Goal: Task Accomplishment & Management: Complete application form

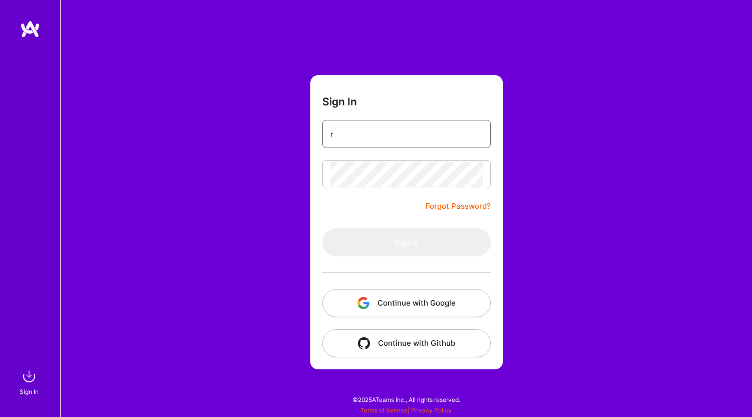
type input "[EMAIL_ADDRESS][DOMAIN_NAME]"
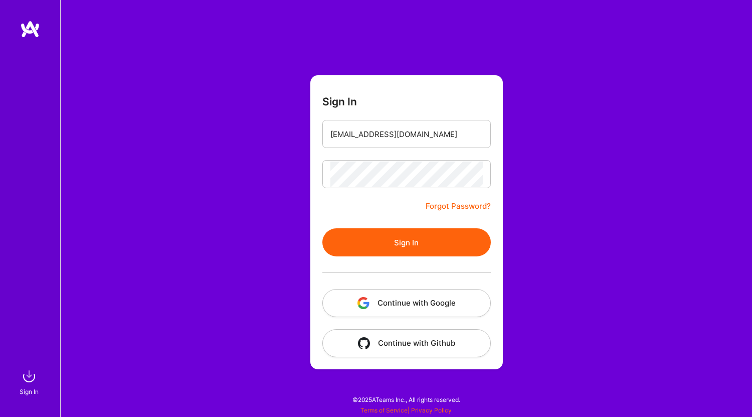
click at [420, 241] on button "Sign In" at bounding box center [407, 242] width 169 height 28
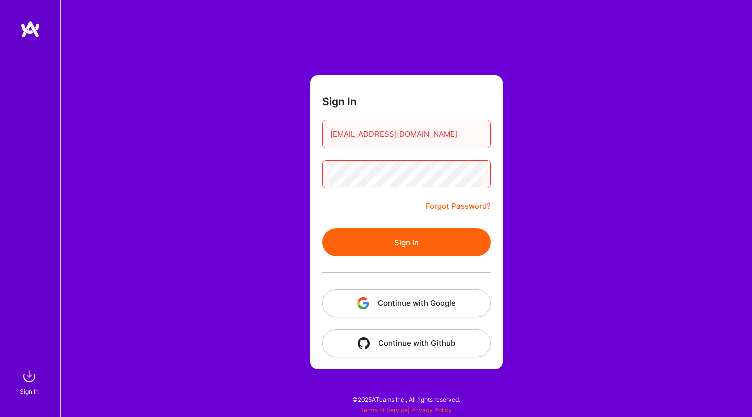
click at [422, 303] on button "Continue with Google" at bounding box center [407, 303] width 169 height 28
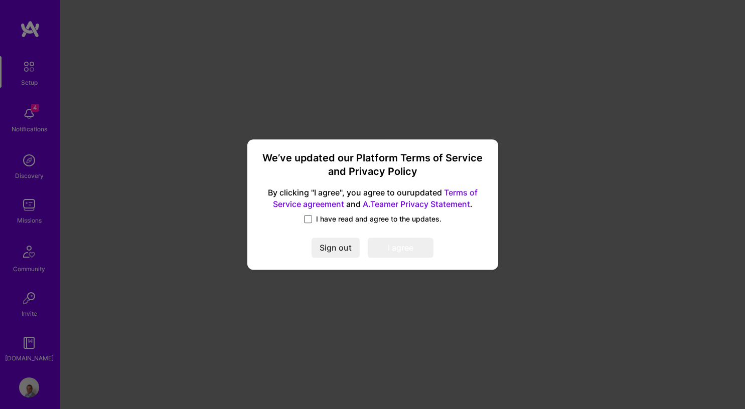
click at [309, 220] on span at bounding box center [308, 219] width 8 height 8
click at [0, 0] on input "I have read and agree to the updates." at bounding box center [0, 0] width 0 height 0
click at [402, 246] on button "I agree" at bounding box center [401, 248] width 66 height 20
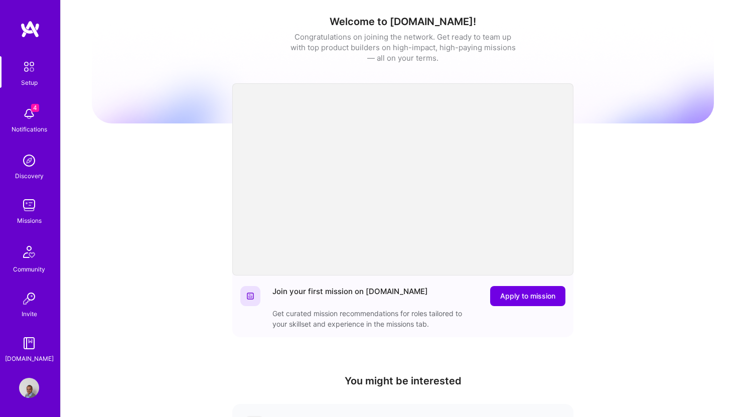
click at [30, 118] on img at bounding box center [29, 114] width 20 height 20
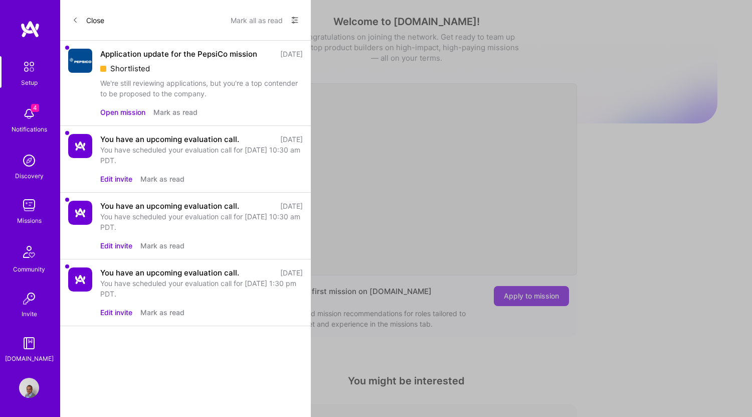
click at [176, 117] on button "Mark as read" at bounding box center [175, 112] width 44 height 11
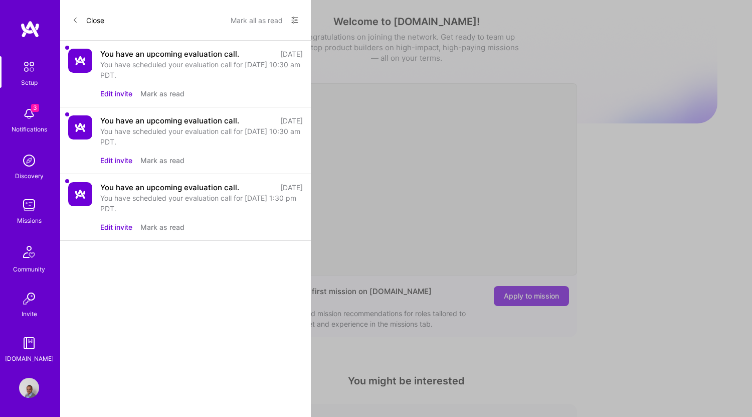
click at [30, 206] on img at bounding box center [29, 205] width 20 height 20
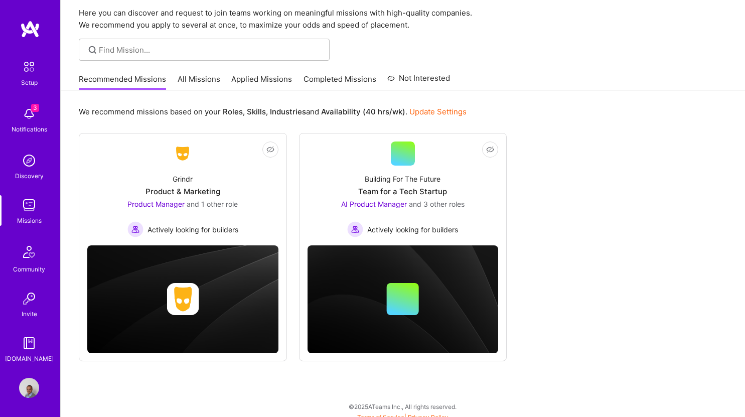
scroll to position [43, 0]
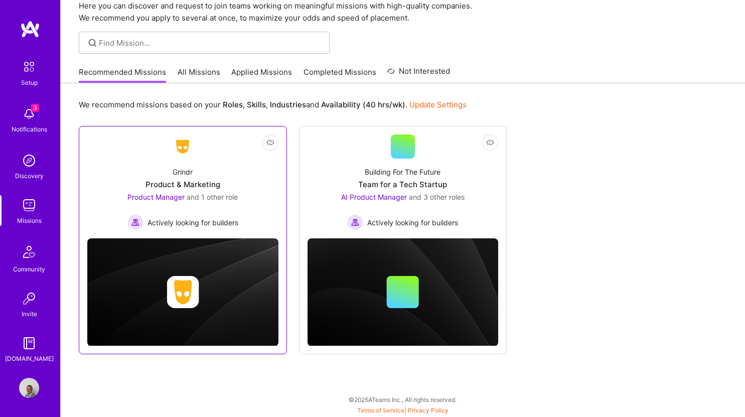
click at [145, 222] on div "Actively looking for builders" at bounding box center [182, 222] width 111 height 16
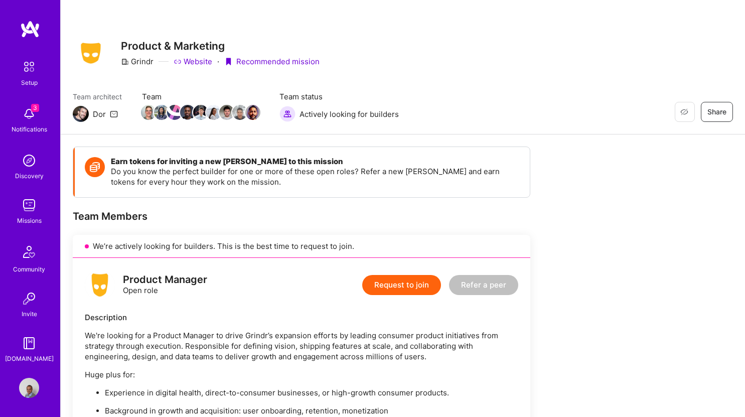
click at [407, 294] on button "Request to join" at bounding box center [401, 285] width 79 height 20
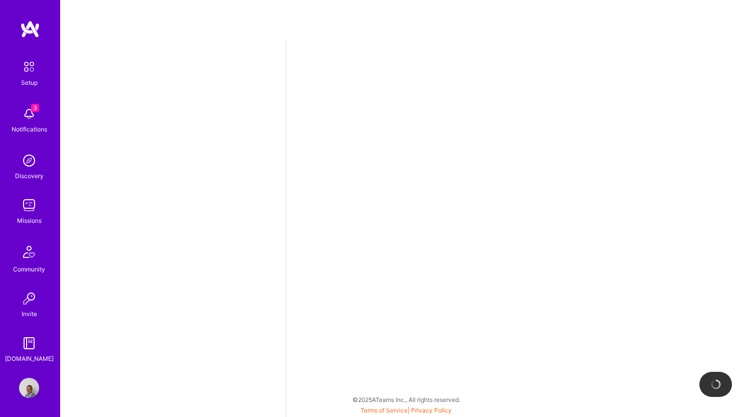
select select "US"
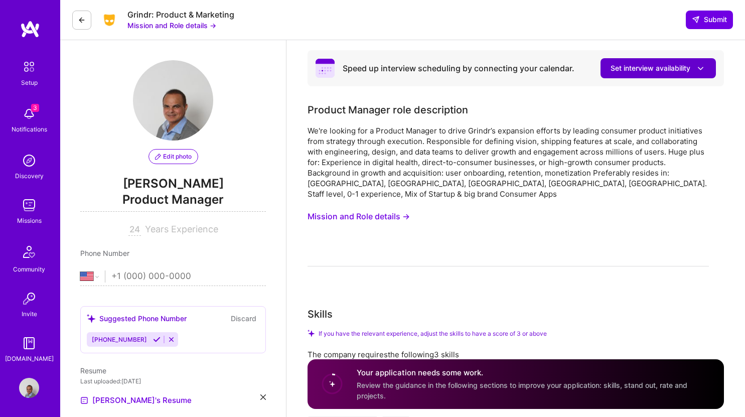
click at [702, 62] on button "Set interview availability" at bounding box center [657, 68] width 115 height 20
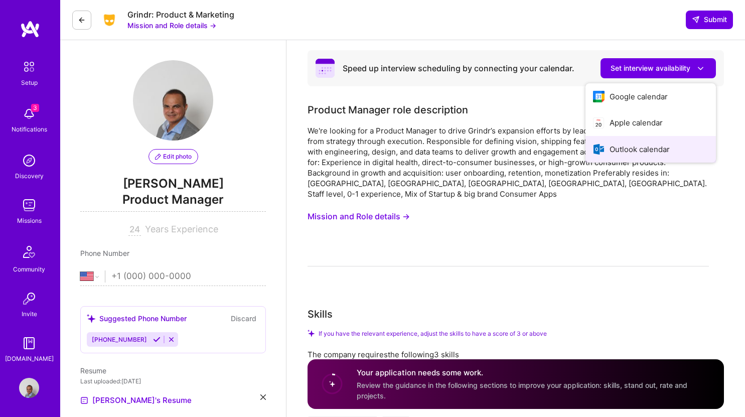
click at [697, 149] on button "Outlook calendar" at bounding box center [650, 149] width 130 height 27
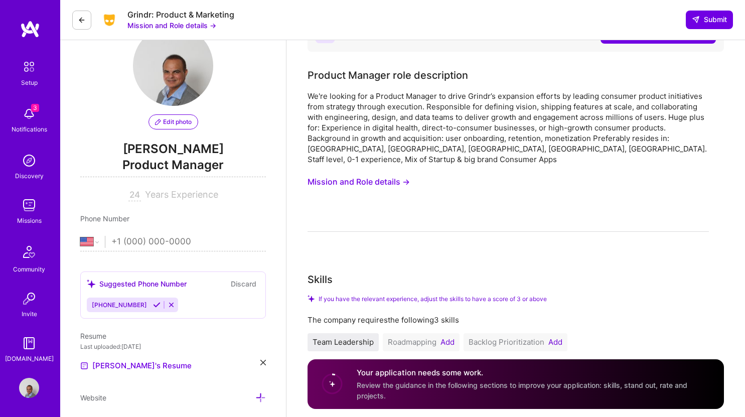
scroll to position [31, 0]
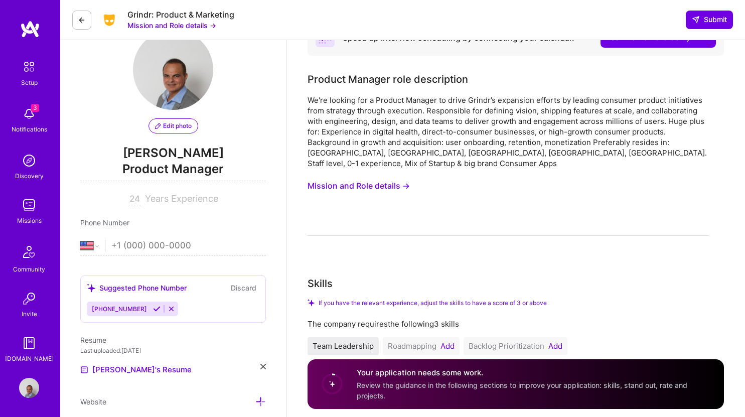
click at [389, 177] on button "Mission and Role details →" at bounding box center [358, 186] width 102 height 19
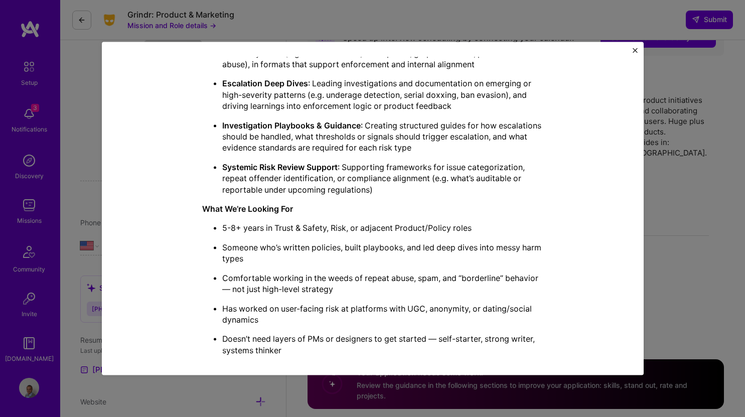
scroll to position [431, 0]
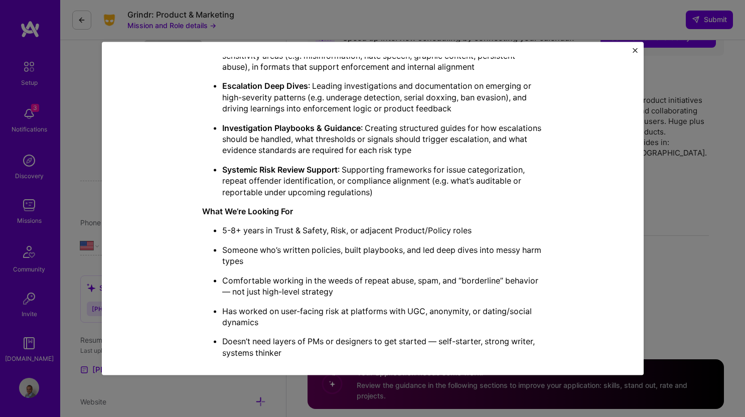
click at [637, 52] on img "Close" at bounding box center [635, 50] width 5 height 5
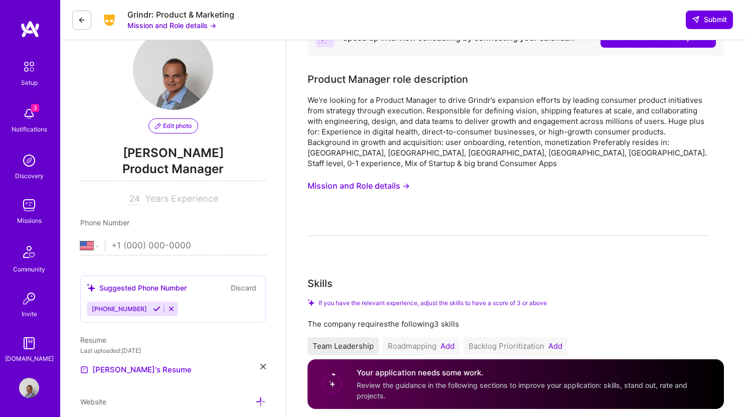
click at [17, 215] on div "Missions" at bounding box center [29, 220] width 25 height 11
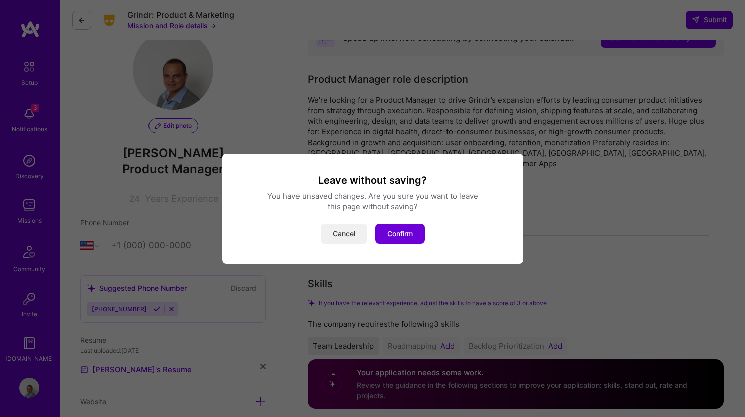
click at [334, 238] on button "Cancel" at bounding box center [344, 234] width 47 height 20
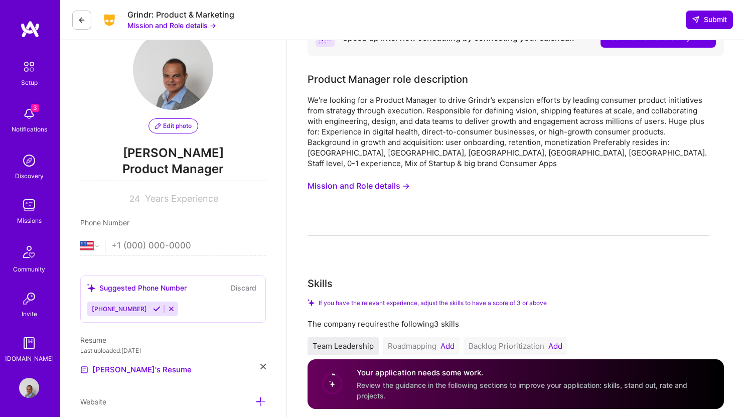
click at [19, 207] on img at bounding box center [29, 205] width 20 height 20
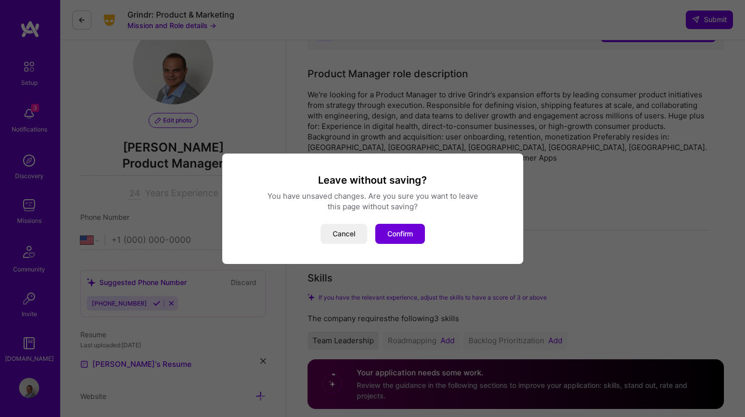
scroll to position [37, 0]
click at [404, 237] on button "Confirm" at bounding box center [400, 234] width 50 height 20
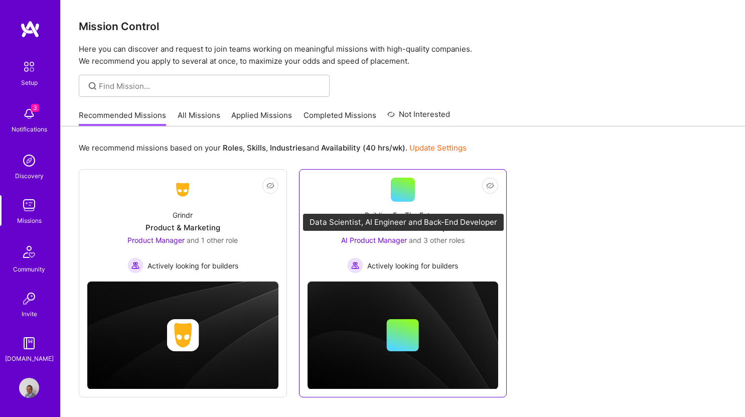
click at [392, 238] on span "AI Product Manager" at bounding box center [374, 240] width 66 height 9
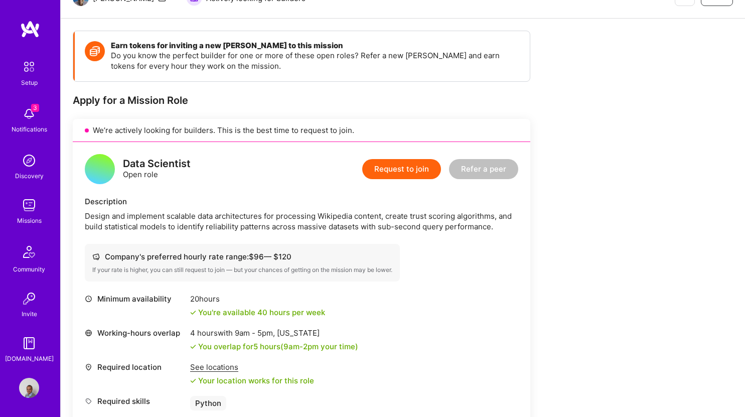
scroll to position [145, 0]
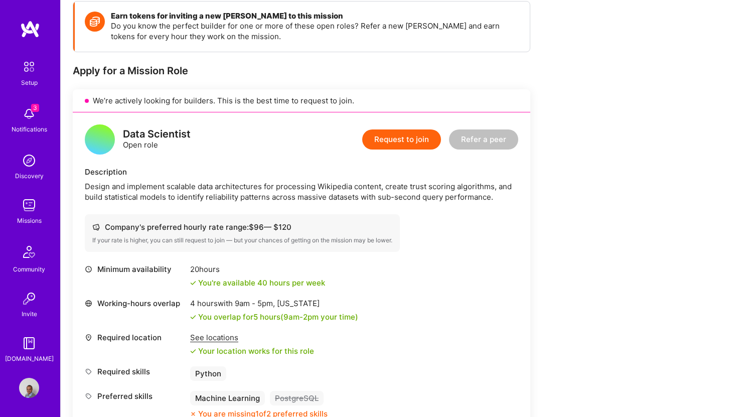
click at [419, 137] on button "Request to join" at bounding box center [401, 139] width 79 height 20
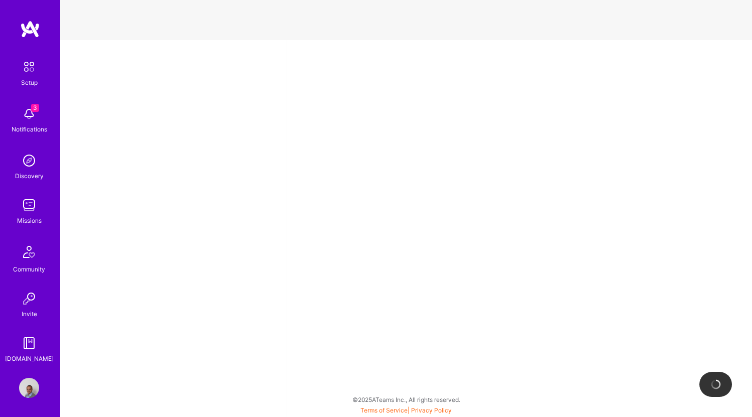
select select "US"
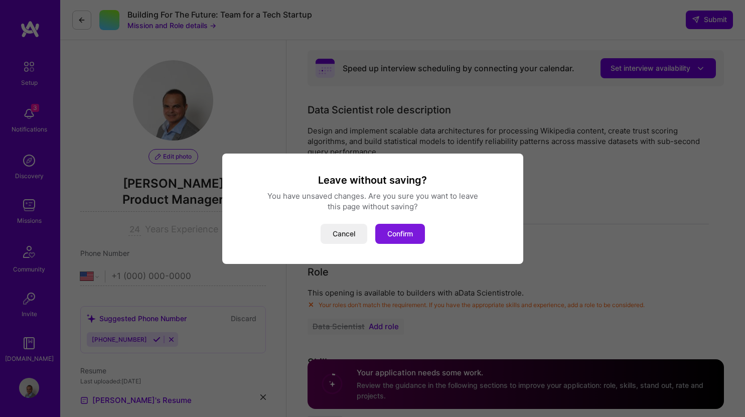
click at [410, 234] on button "Confirm" at bounding box center [400, 234] width 50 height 20
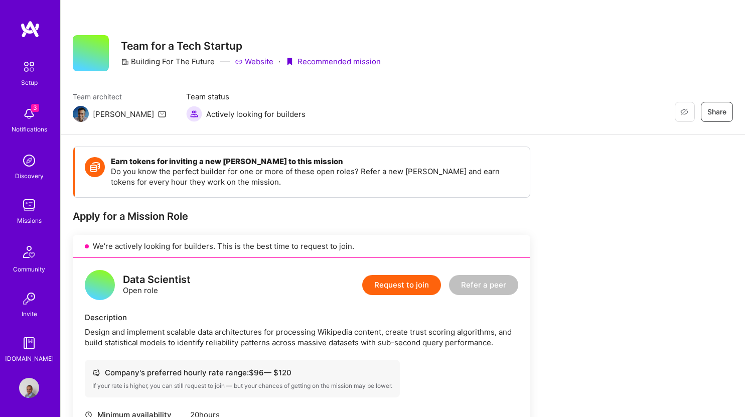
click at [21, 211] on img at bounding box center [29, 205] width 20 height 20
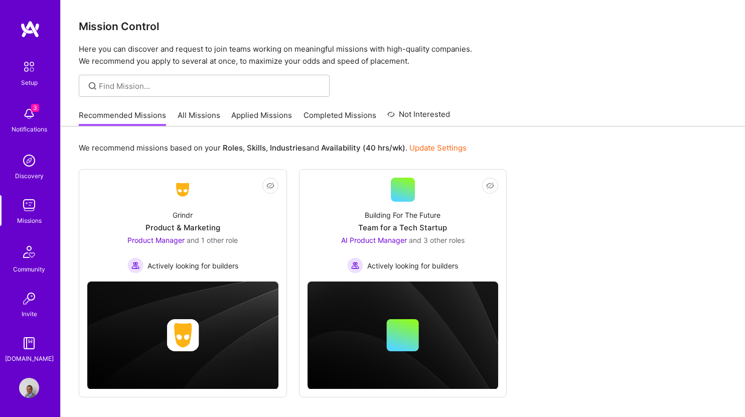
scroll to position [43, 0]
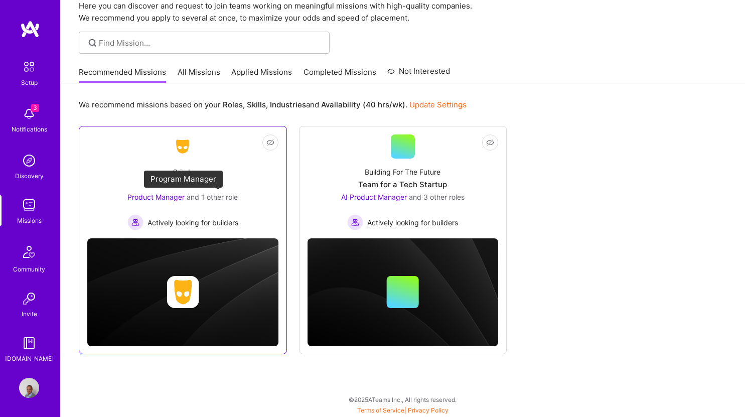
click at [223, 194] on span "and 1 other role" at bounding box center [212, 197] width 51 height 9
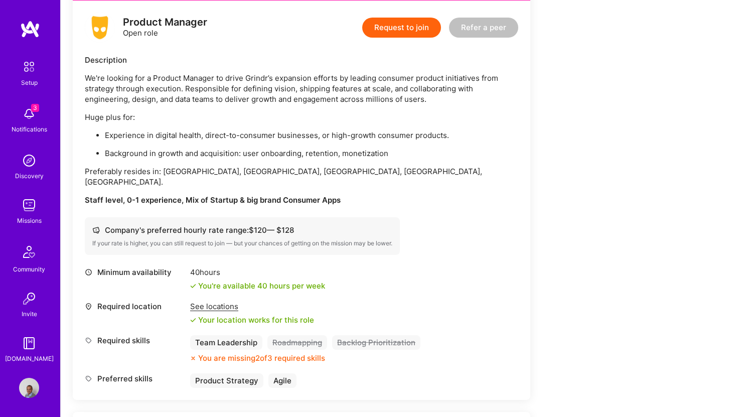
scroll to position [257, 0]
click at [399, 27] on button "Request to join" at bounding box center [401, 28] width 79 height 20
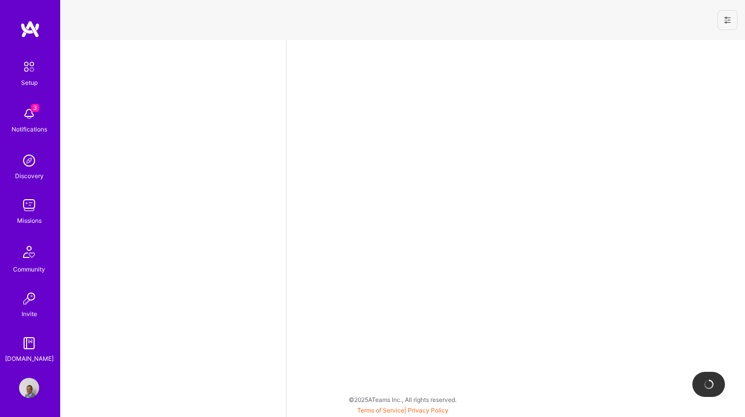
select select "US"
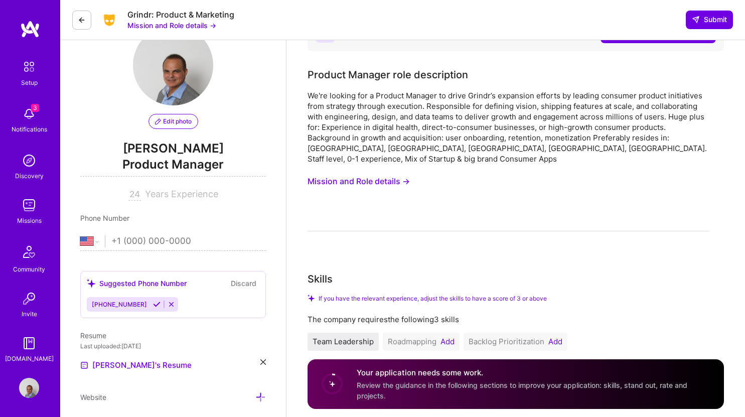
scroll to position [6, 0]
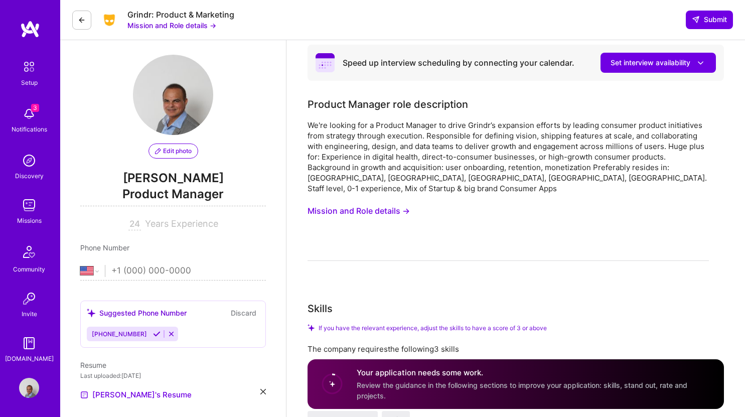
click at [407, 202] on button "Mission and Role details →" at bounding box center [358, 211] width 102 height 19
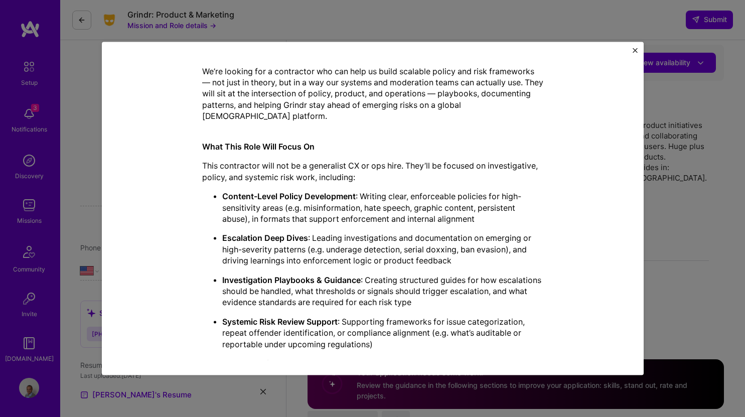
scroll to position [283, 0]
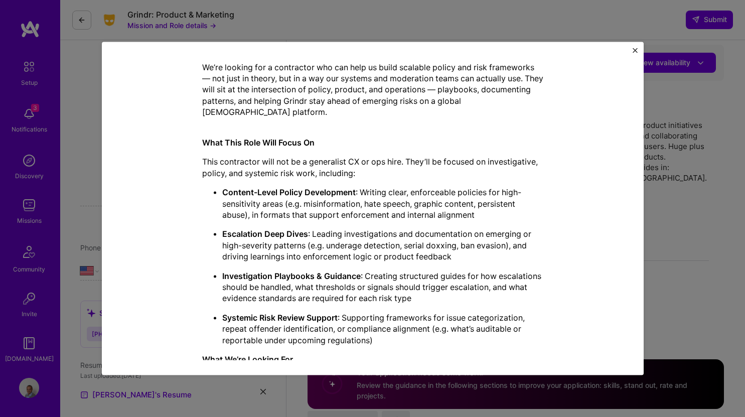
click at [634, 50] on img "Close" at bounding box center [635, 50] width 5 height 5
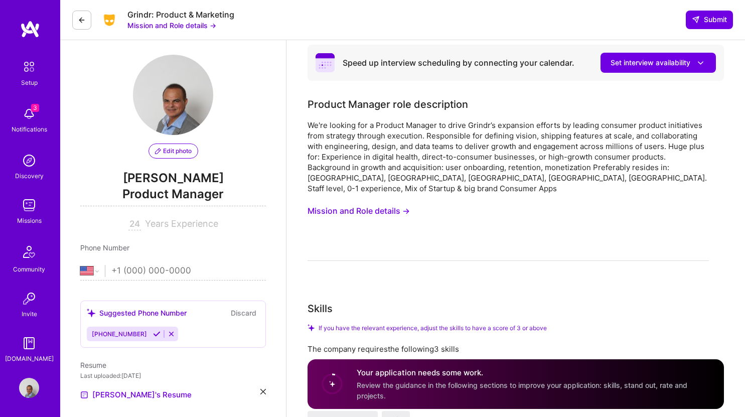
click at [634, 50] on div "Speed up interview scheduling by connecting your calendar. Set interview availa…" at bounding box center [515, 63] width 416 height 36
